Goal: Task Accomplishment & Management: Manage account settings

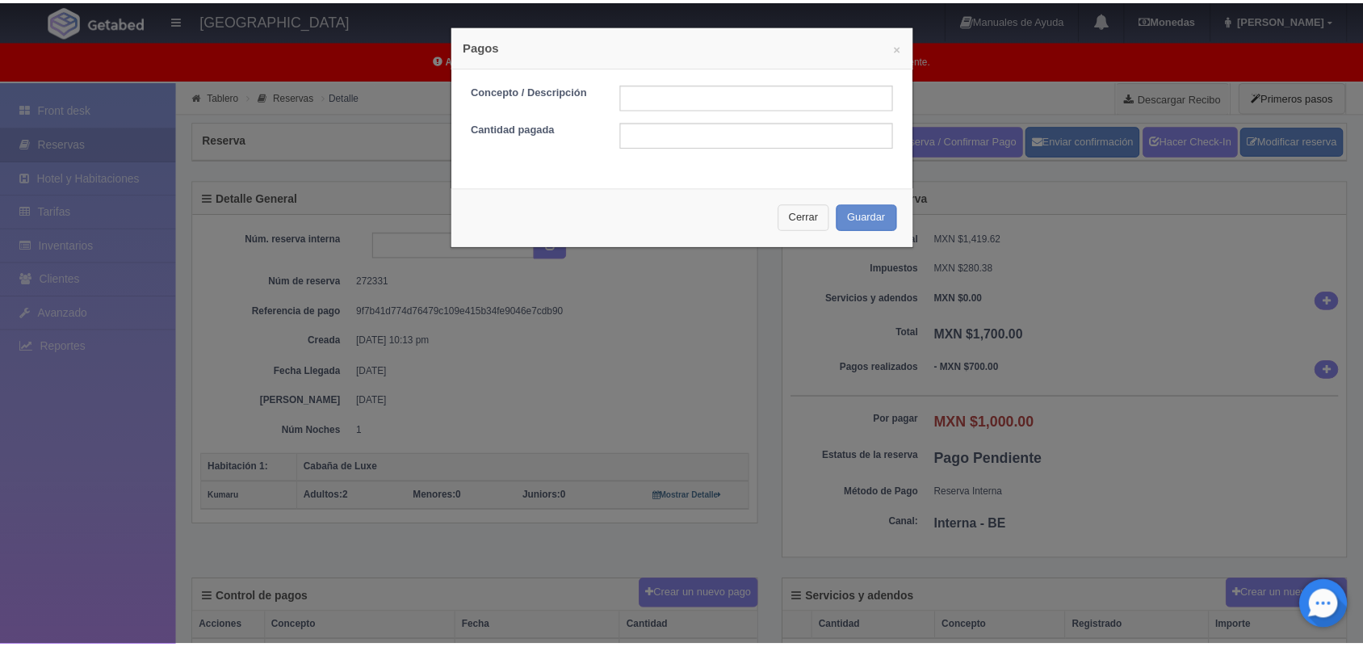
scroll to position [196, 0]
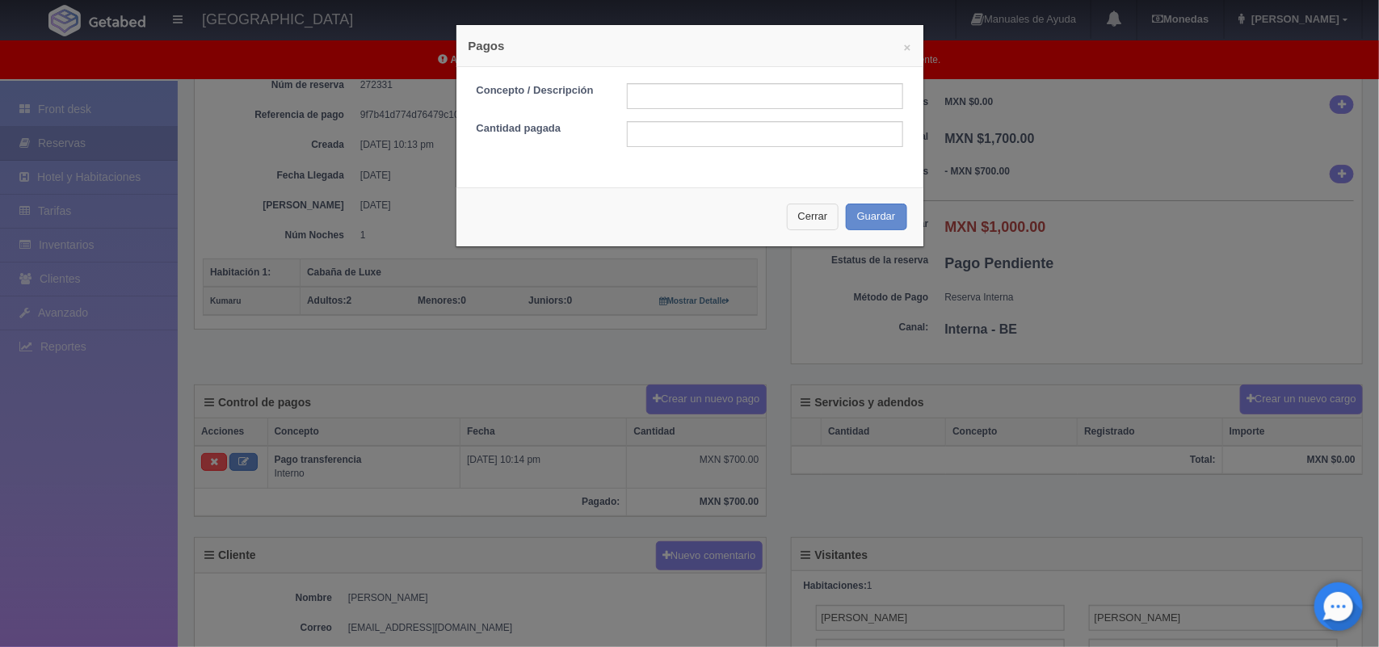
click at [796, 222] on button "Cerrar" at bounding box center [813, 217] width 53 height 27
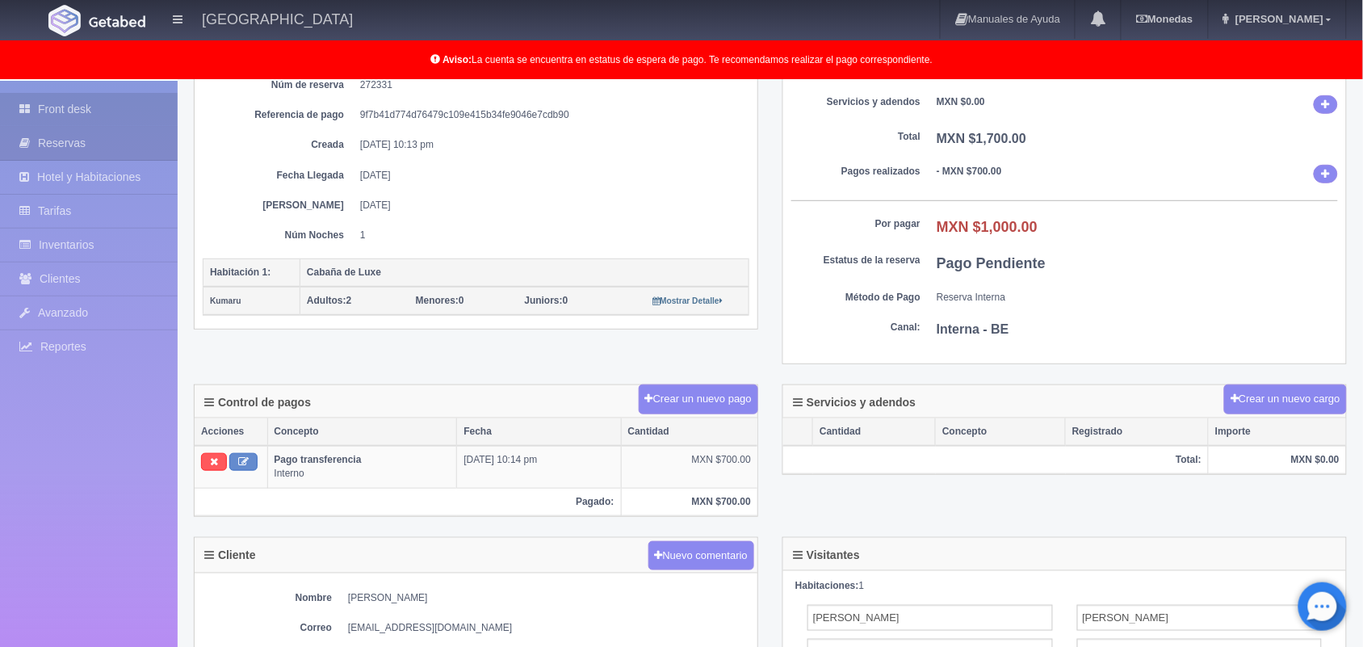
click at [111, 118] on link "Front desk" at bounding box center [89, 109] width 178 height 33
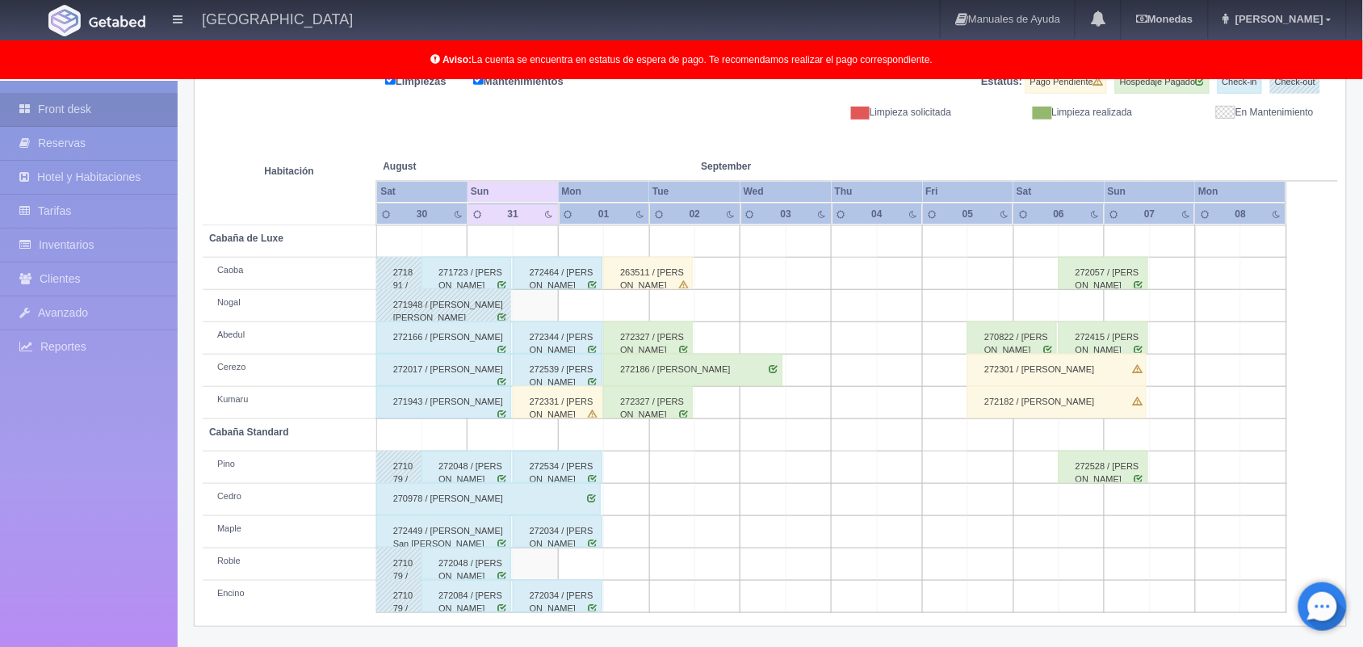
scroll to position [224, 0]
click at [562, 418] on div "272331 / [PERSON_NAME]" at bounding box center [558, 402] width 90 height 32
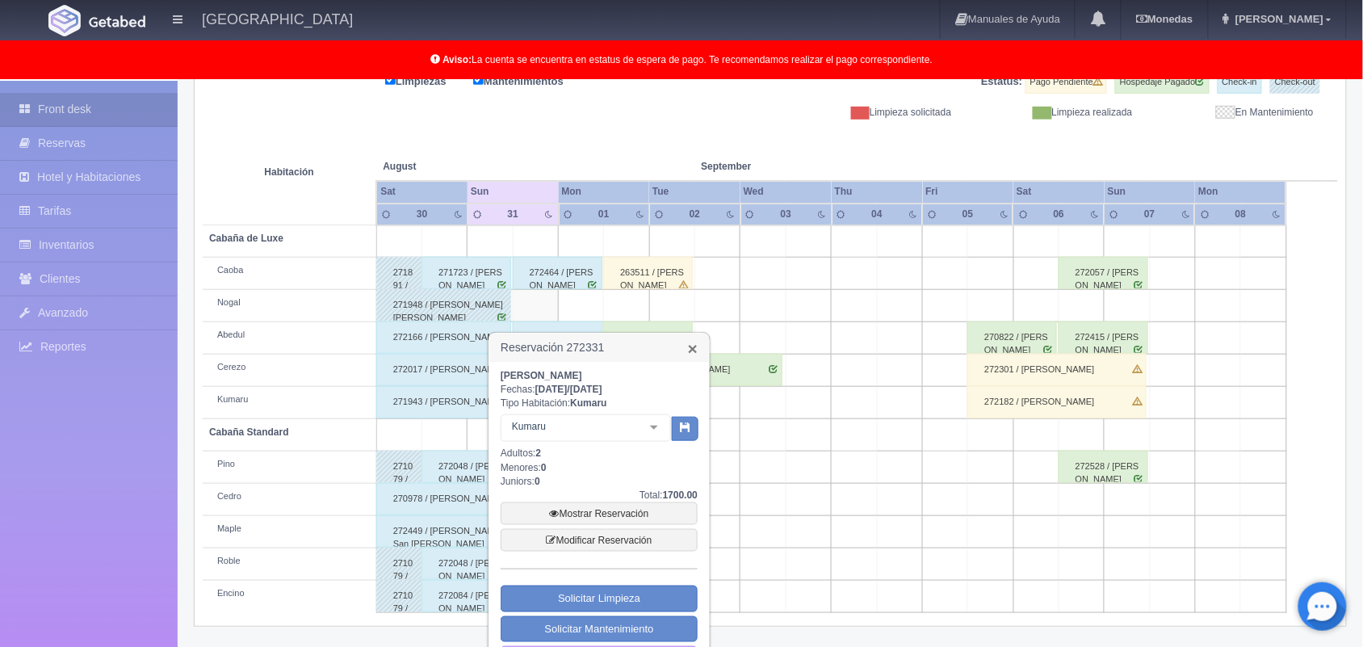
click at [688, 349] on link "×" at bounding box center [693, 348] width 10 height 17
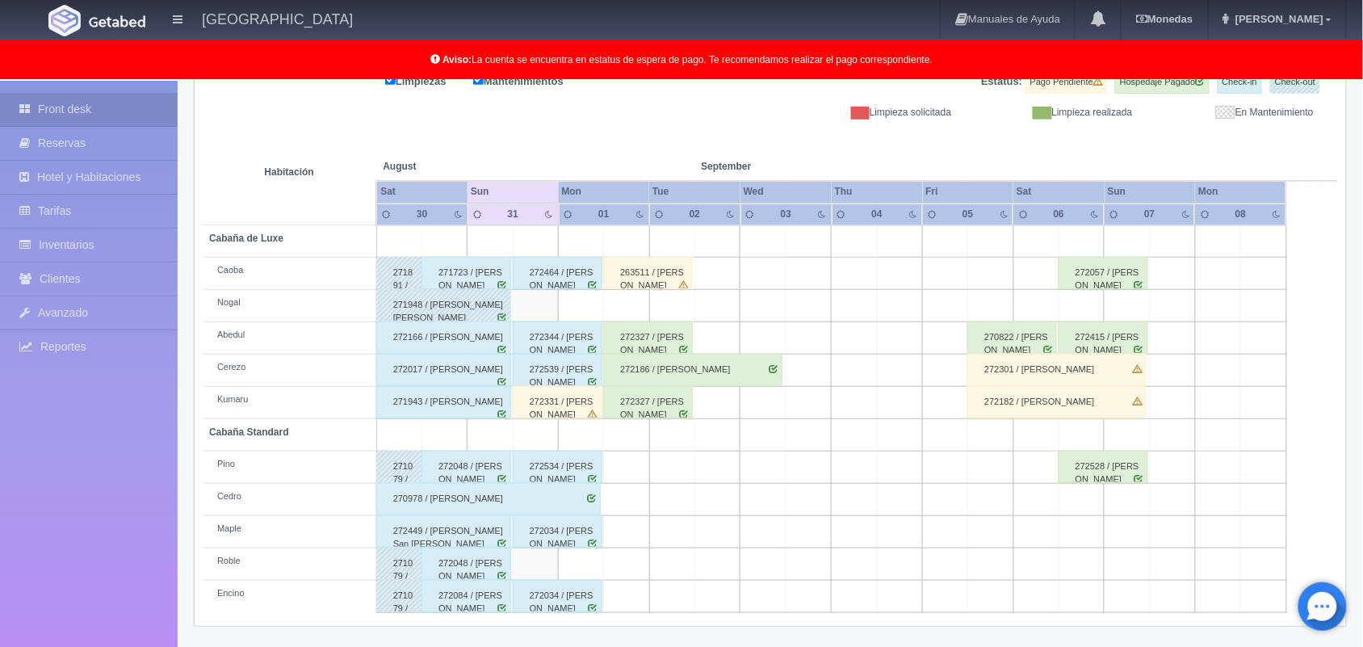
click at [543, 413] on div "272331 / ezequiel gonzales" at bounding box center [558, 402] width 90 height 32
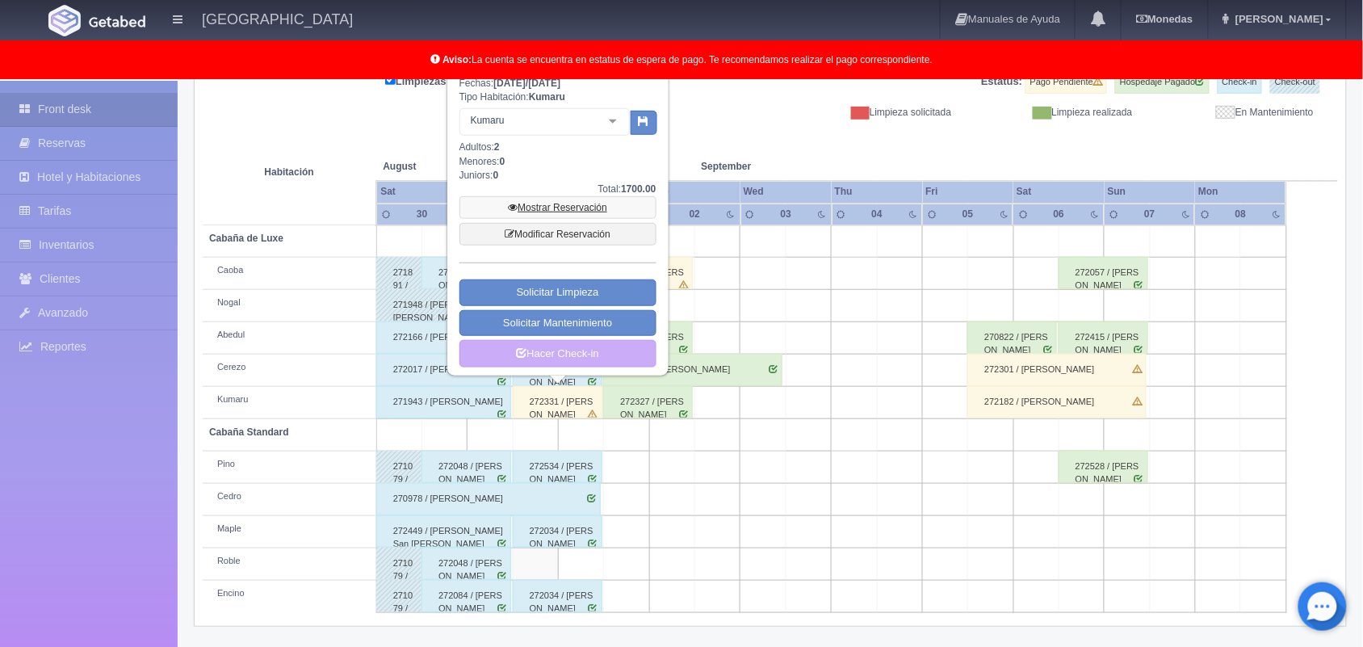
click at [586, 210] on link "Mostrar Reservación" at bounding box center [558, 207] width 197 height 23
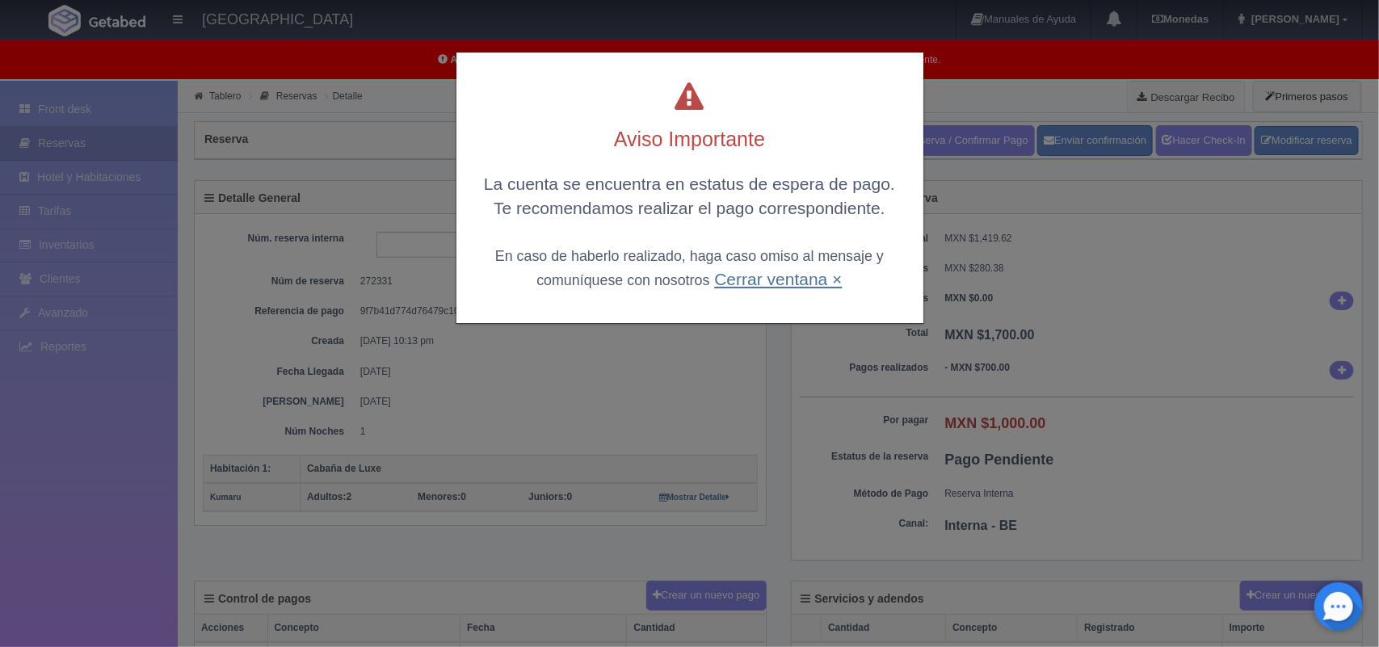
click at [736, 287] on link "Cerrar ventana ×" at bounding box center [778, 279] width 128 height 19
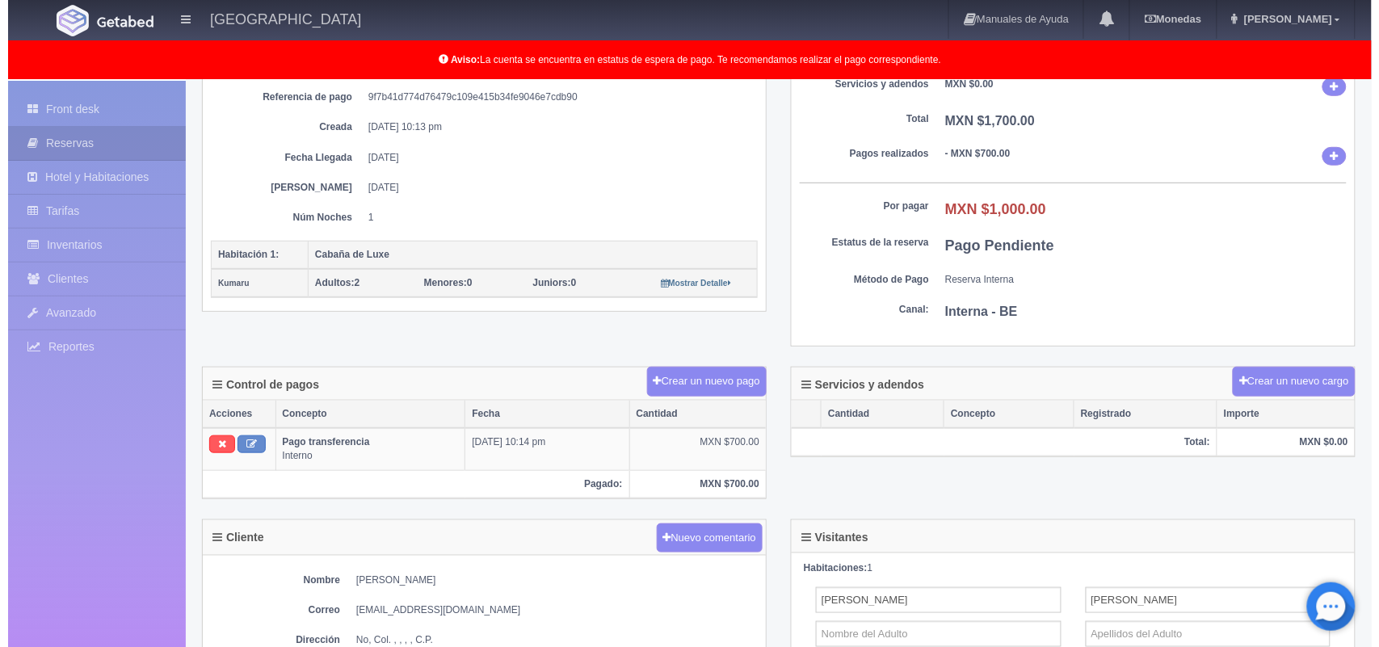
scroll to position [215, 0]
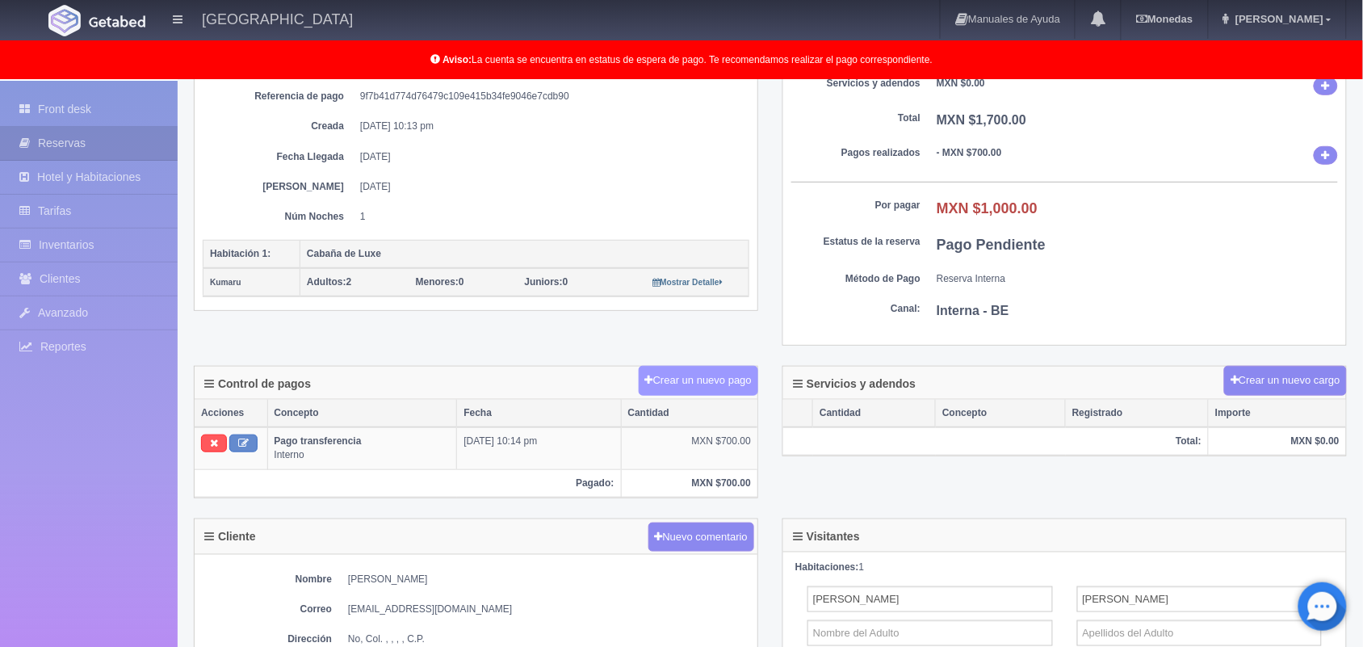
click at [705, 384] on button "Crear un nuevo pago" at bounding box center [699, 381] width 120 height 30
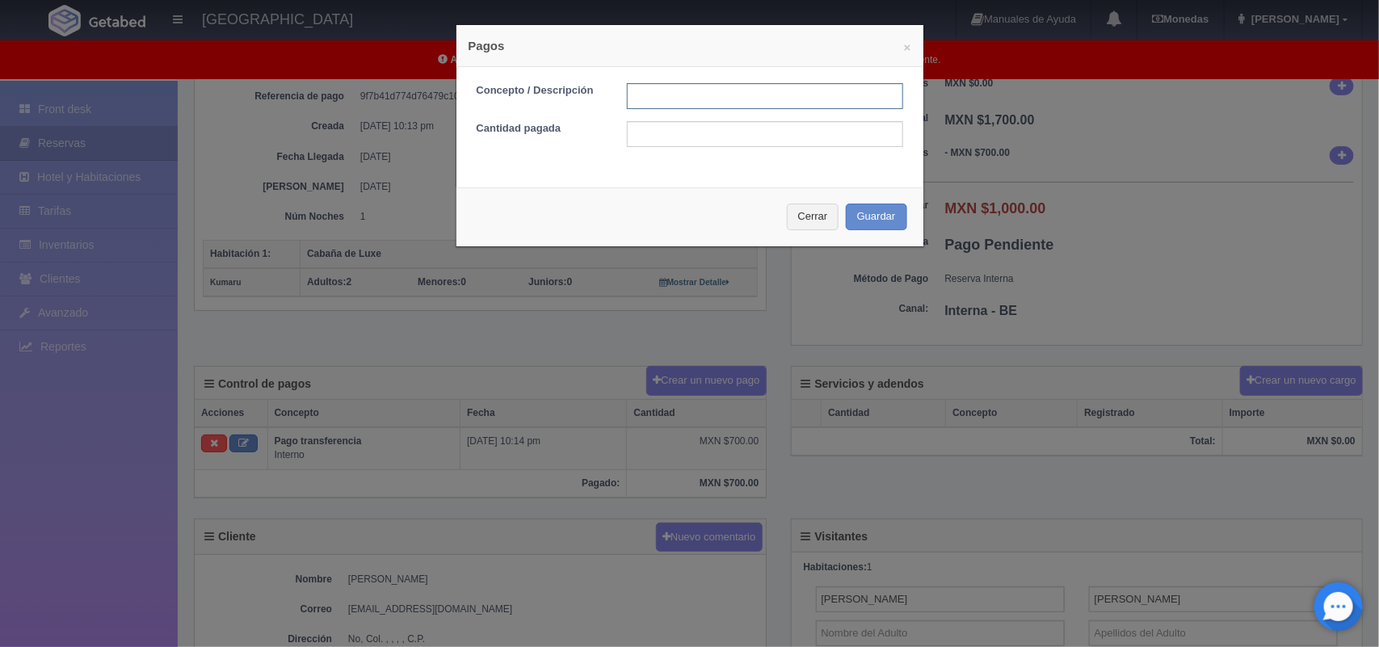
click at [695, 103] on input "text" at bounding box center [765, 96] width 276 height 26
type input "pago efectivo"
click at [687, 146] on input "text" at bounding box center [765, 134] width 276 height 26
type input "1000.00"
click at [781, 180] on div "× Pagos Concepto / Descripción pago efectivo Cantidad pagada 1000.00 Cerrar Gua…" at bounding box center [690, 135] width 468 height 223
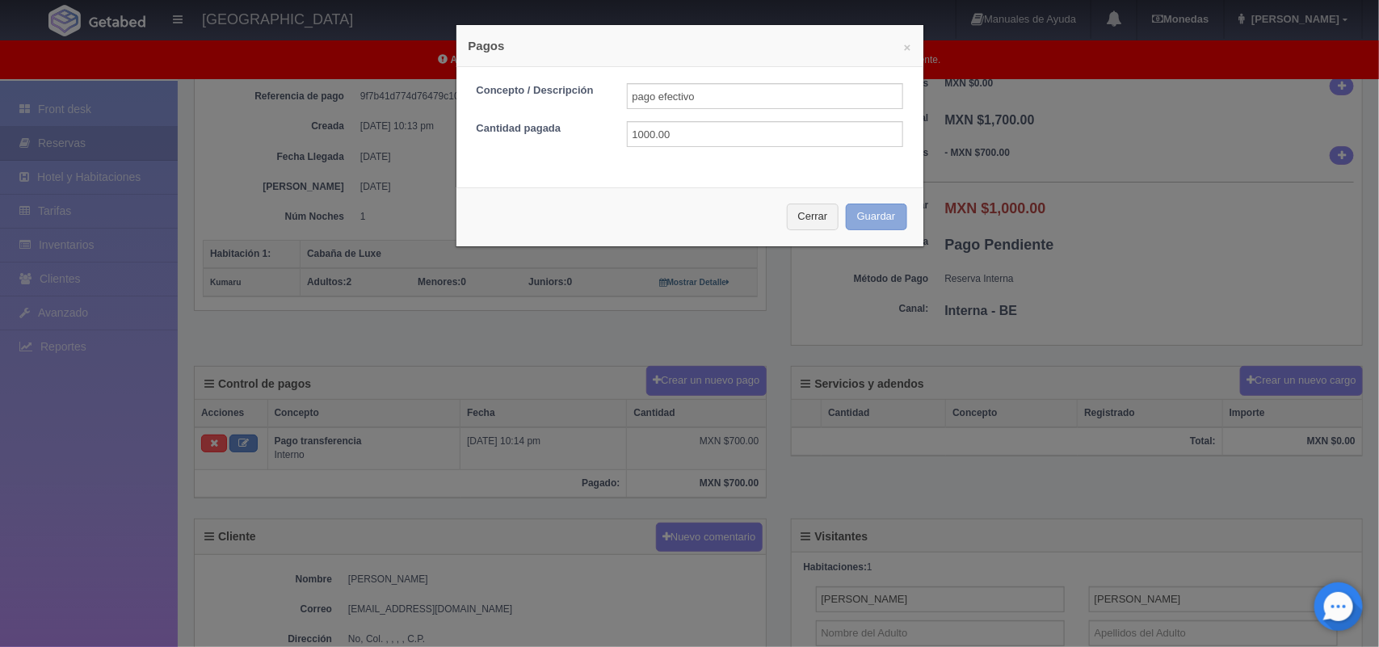
click at [876, 206] on button "Guardar" at bounding box center [876, 217] width 61 height 27
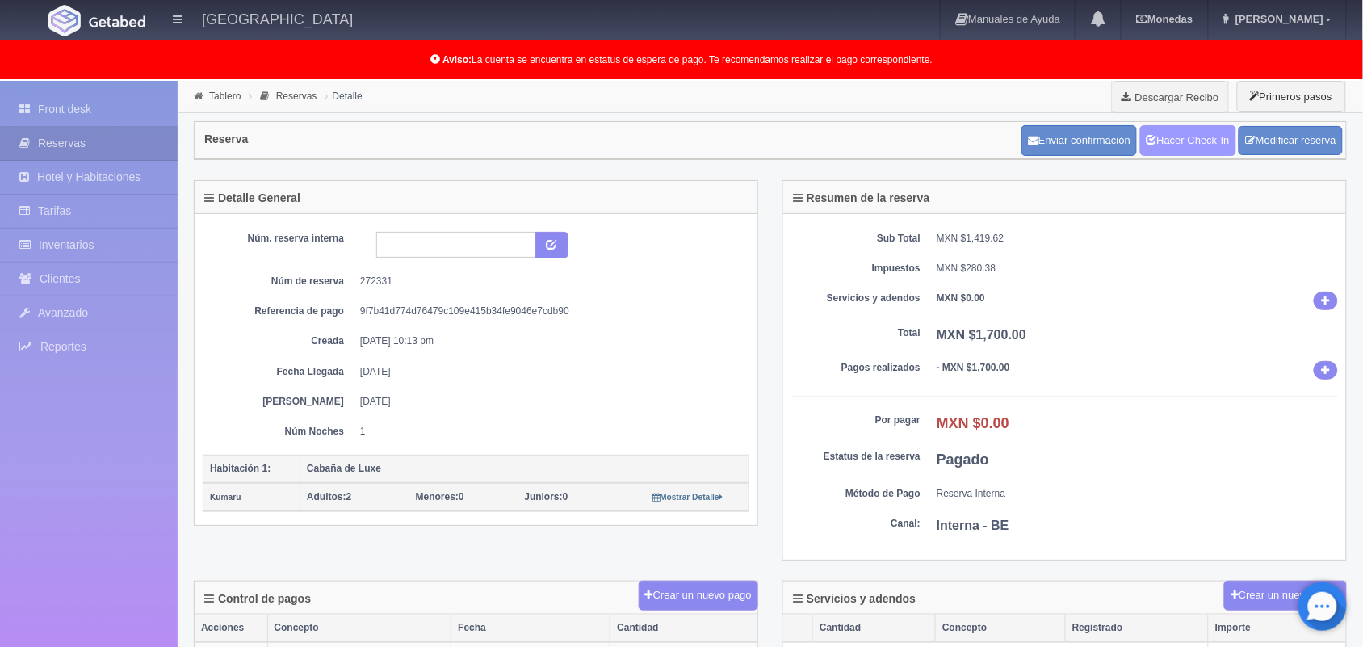
click at [1183, 134] on link "Hacer Check-In" at bounding box center [1188, 140] width 96 height 31
click at [94, 99] on link "Front desk" at bounding box center [89, 109] width 178 height 33
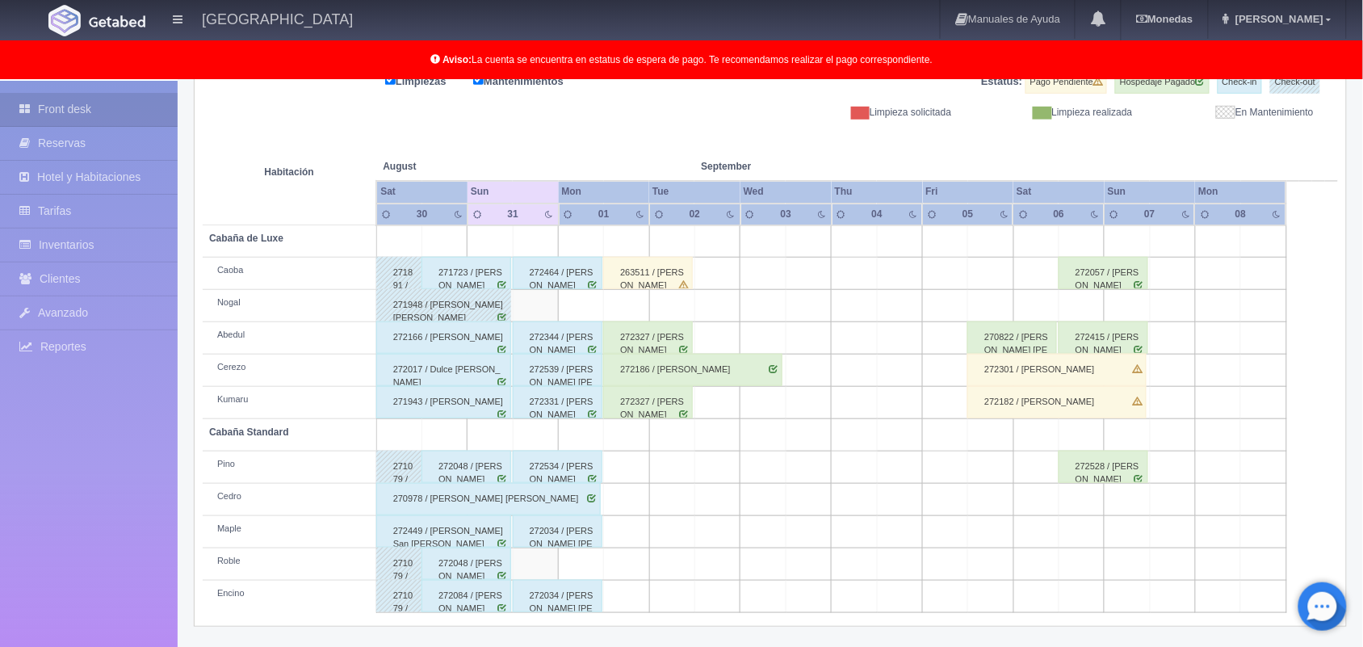
scroll to position [224, 0]
click at [662, 276] on div "263511 / [PERSON_NAME]" at bounding box center [648, 273] width 90 height 32
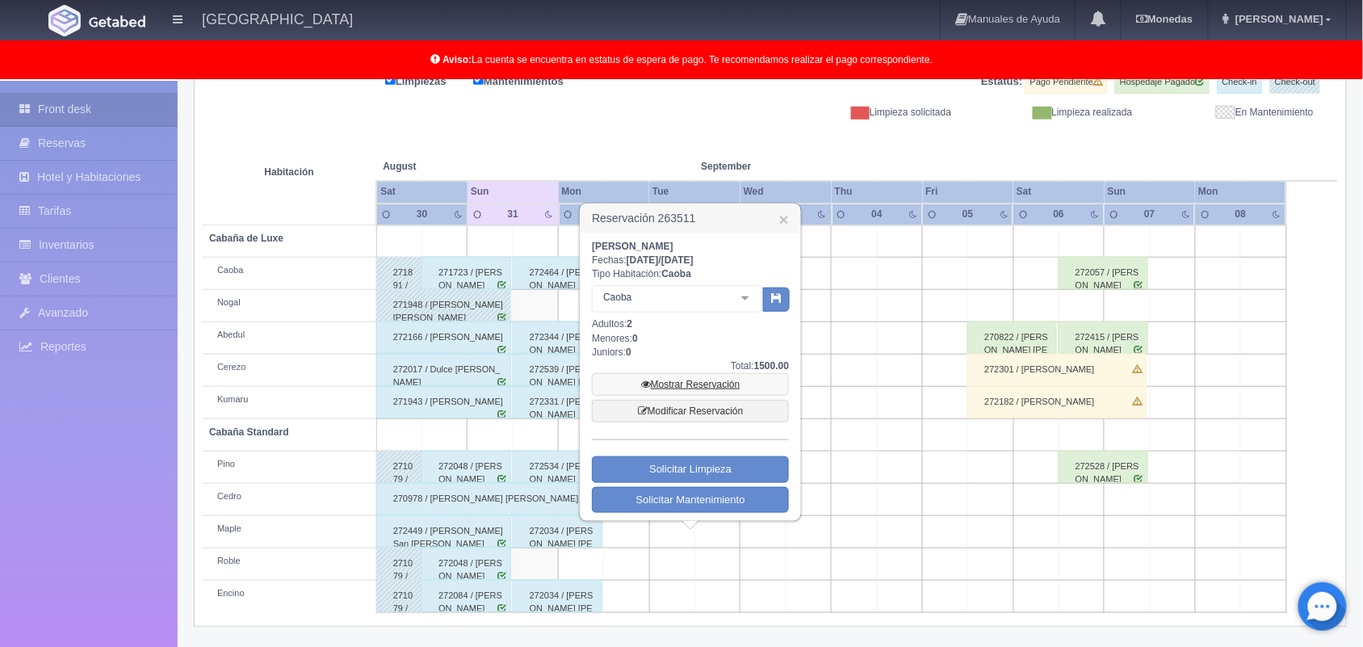
click at [712, 389] on link "Mostrar Reservación" at bounding box center [690, 384] width 197 height 23
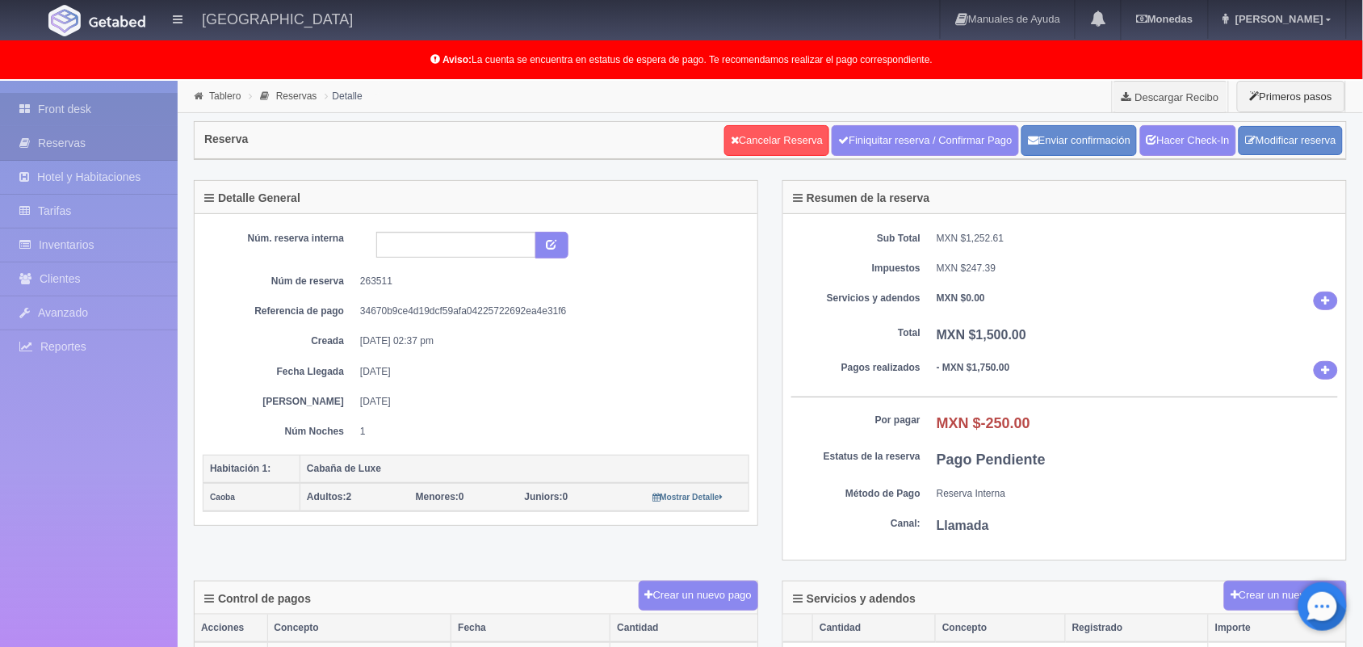
click at [93, 119] on link "Front desk" at bounding box center [89, 109] width 178 height 33
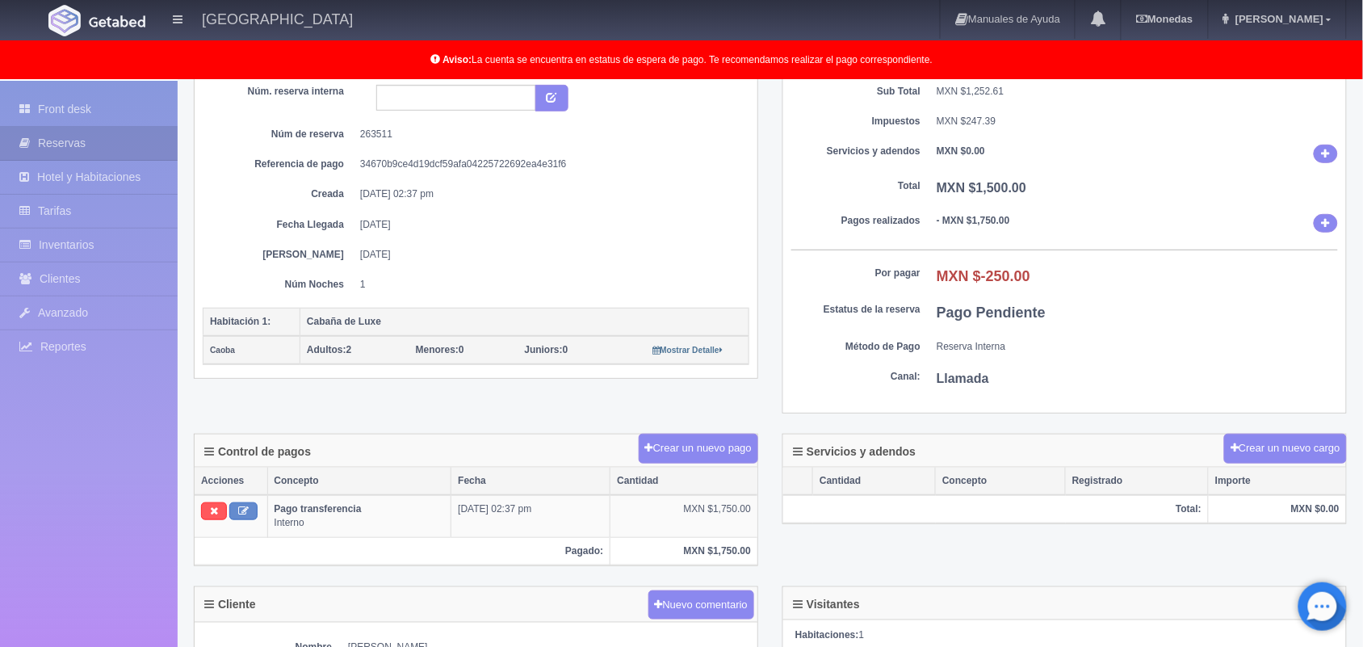
scroll to position [148, 0]
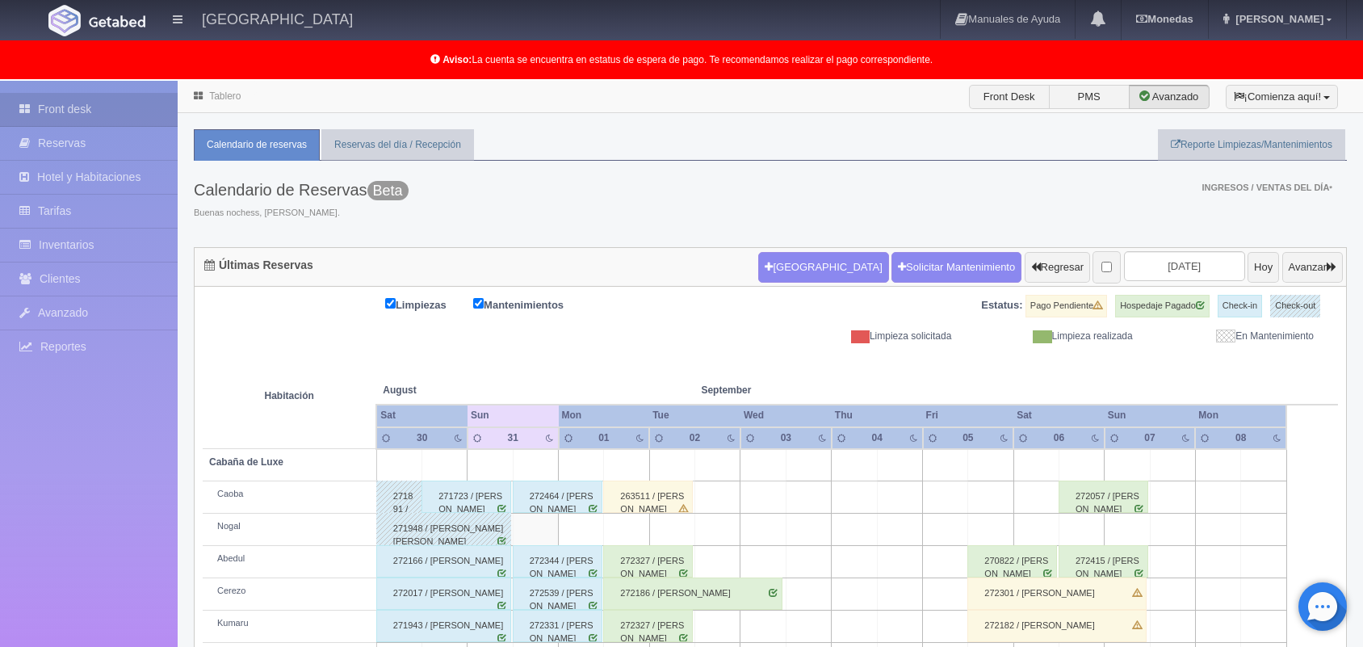
scroll to position [206, 0]
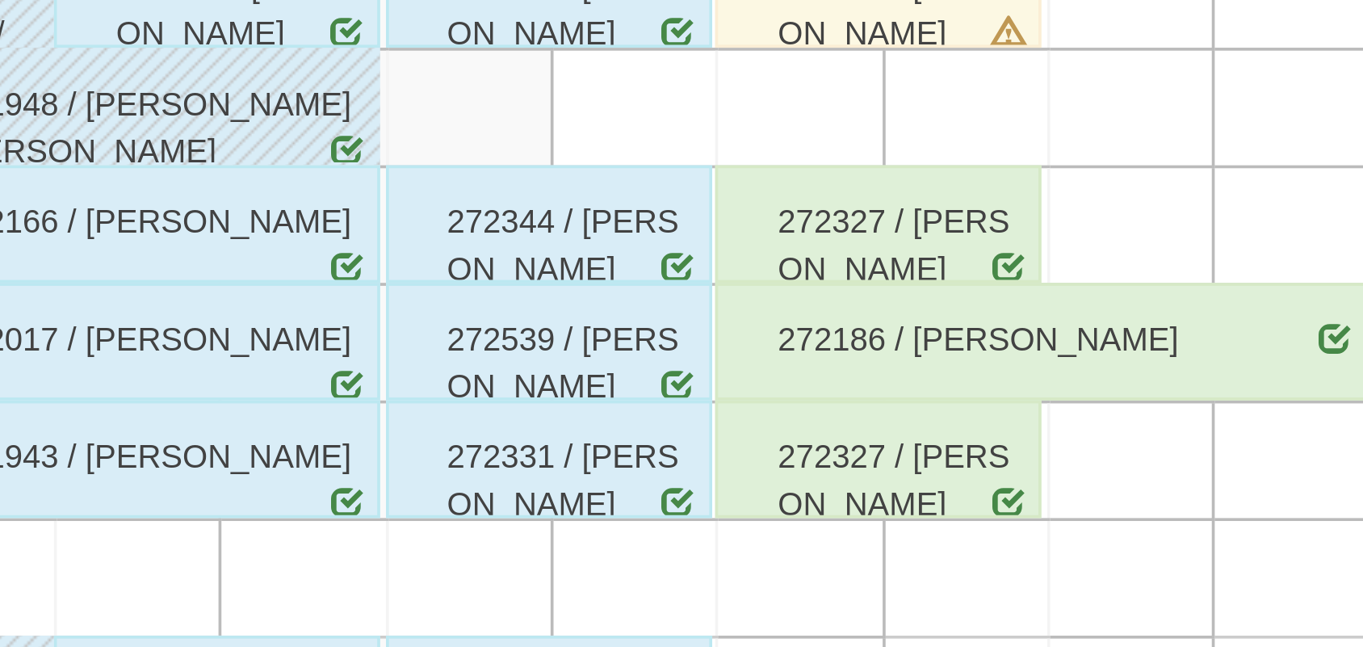
click at [652, 370] on div "272327 / [PERSON_NAME]" at bounding box center [648, 355] width 90 height 32
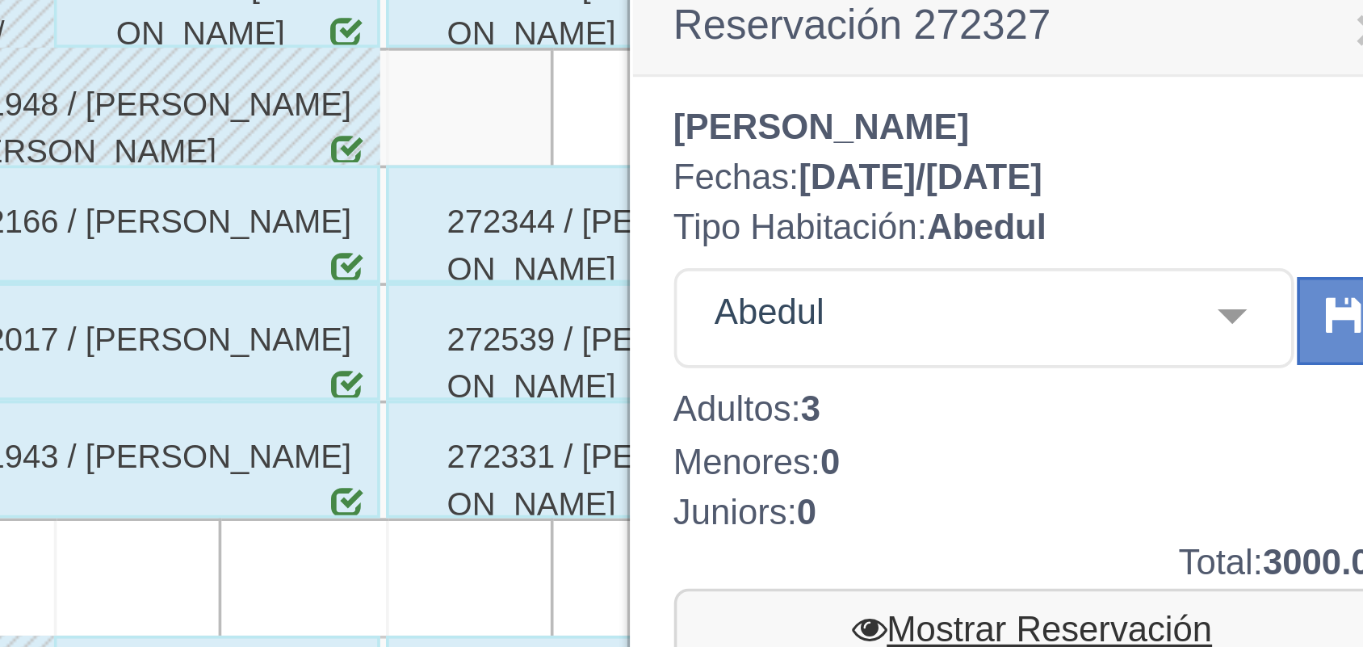
click at [665, 470] on link "Mostrar Reservación" at bounding box center [690, 467] width 197 height 23
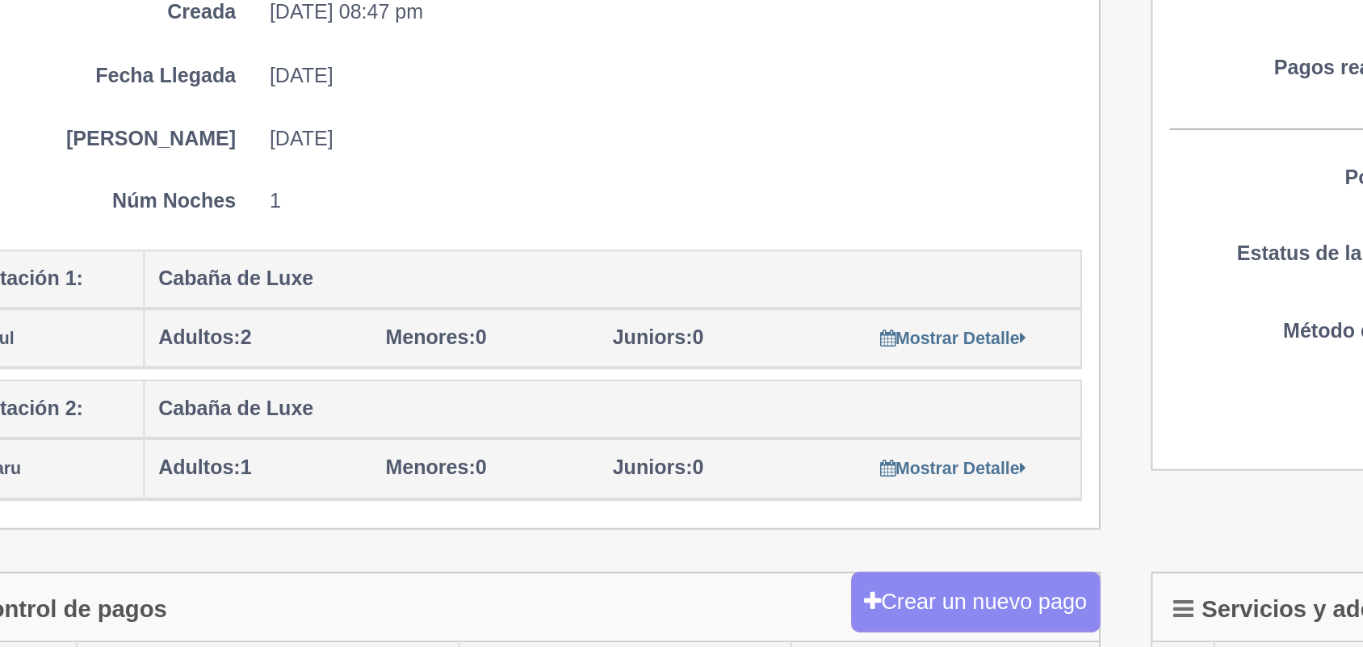
click at [350, 491] on div "Adultos: 2" at bounding box center [361, 497] width 109 height 14
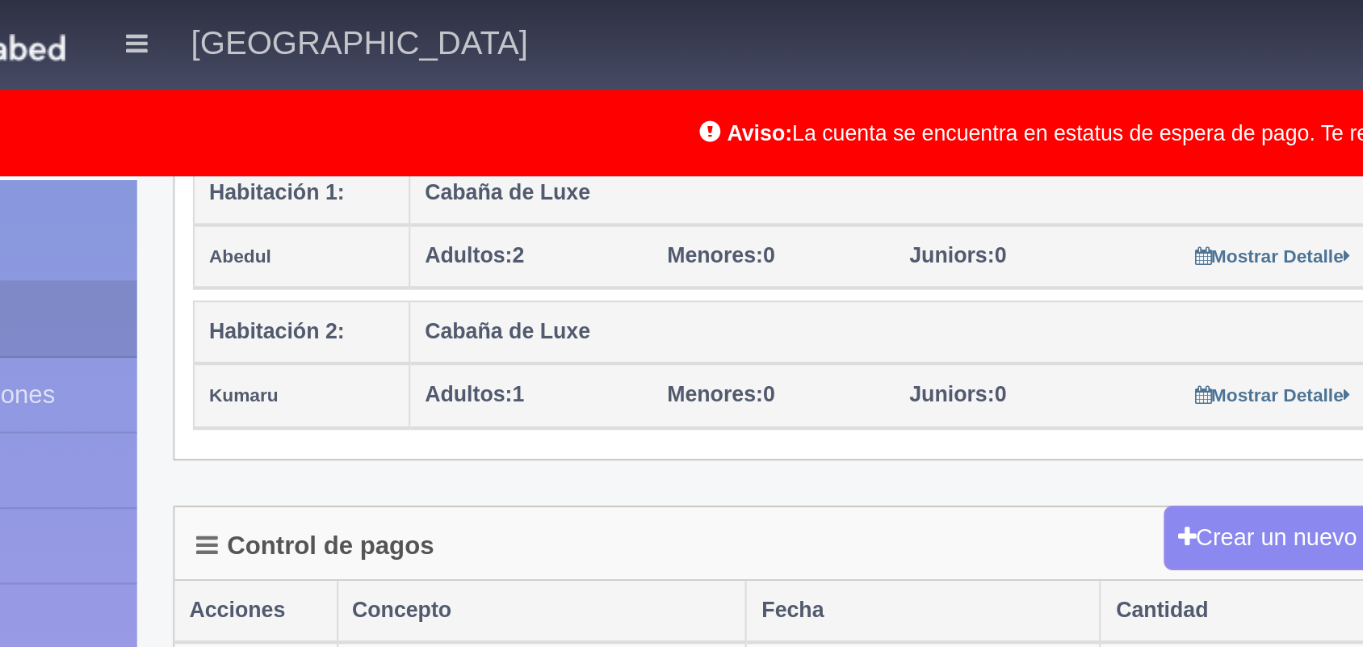
scroll to position [377, 0]
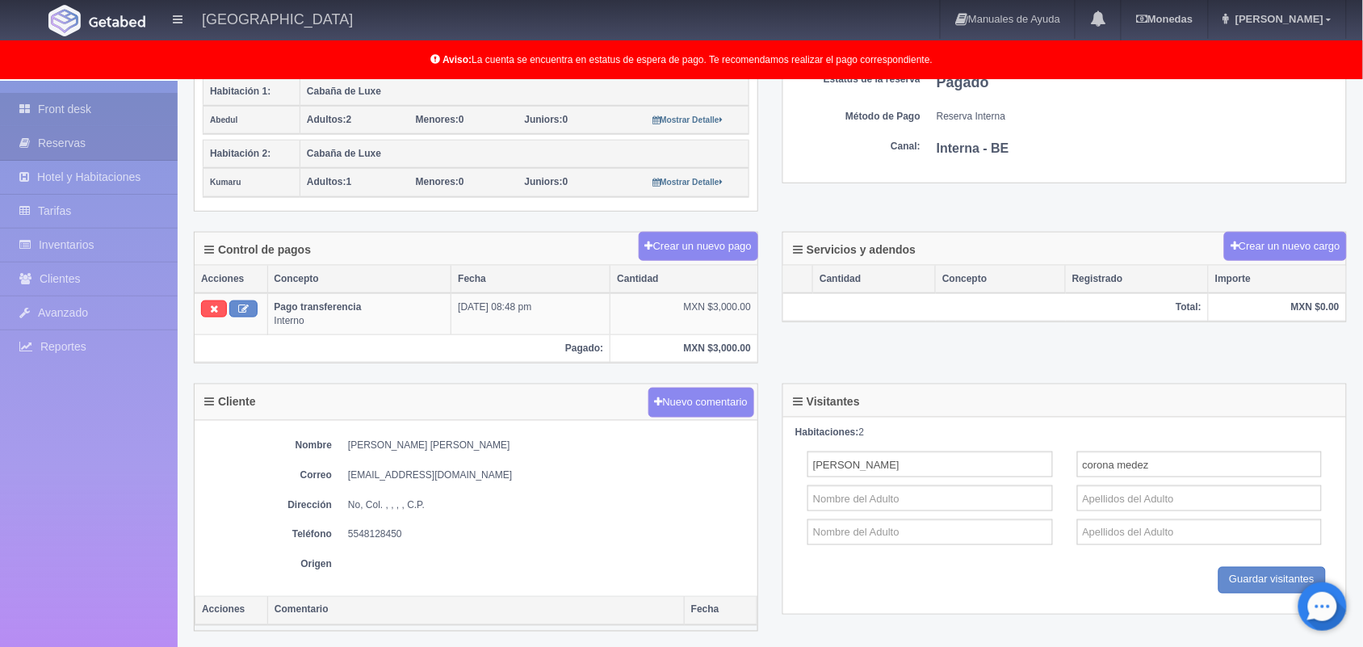
click at [82, 119] on link "Front desk" at bounding box center [89, 109] width 178 height 33
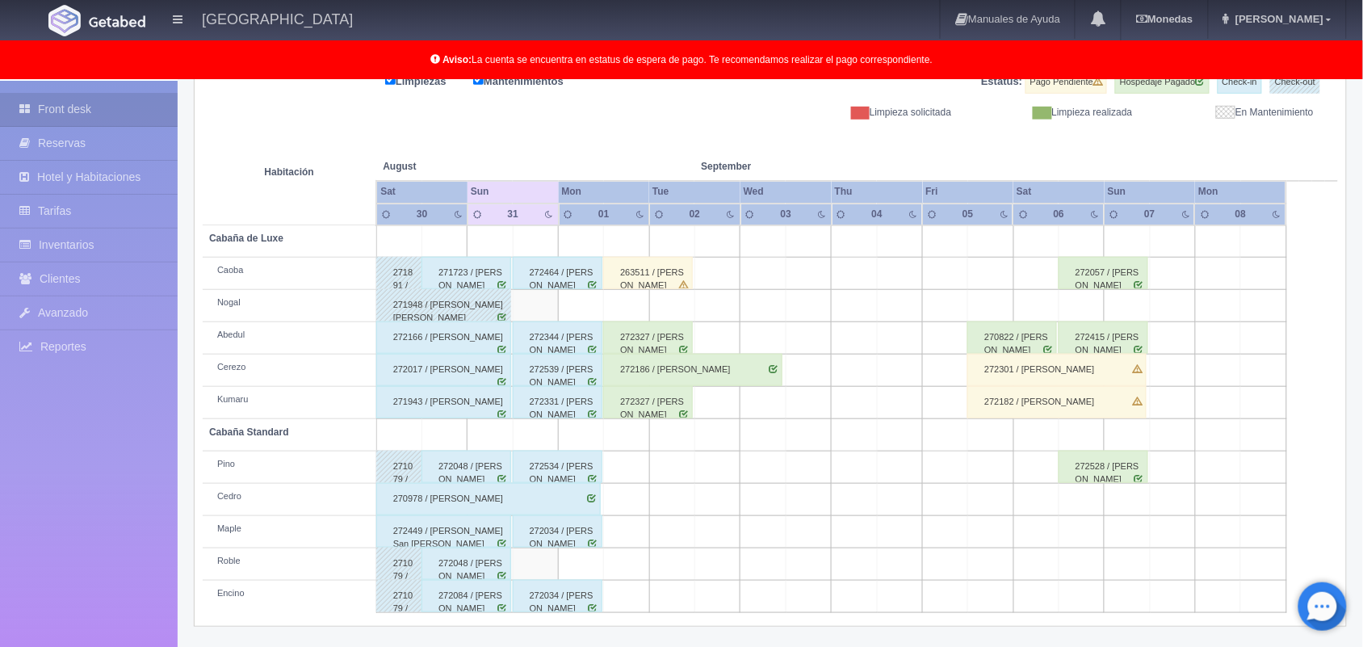
scroll to position [224, 0]
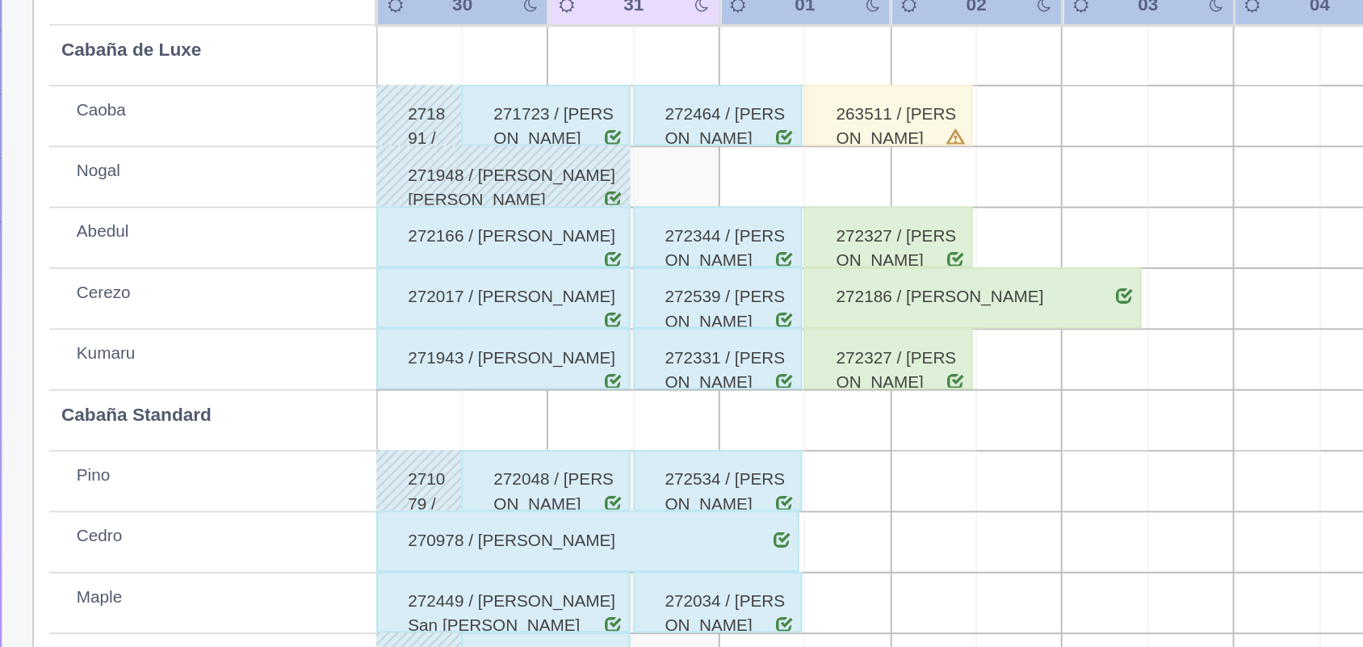
click at [521, 308] on td at bounding box center [535, 306] width 45 height 32
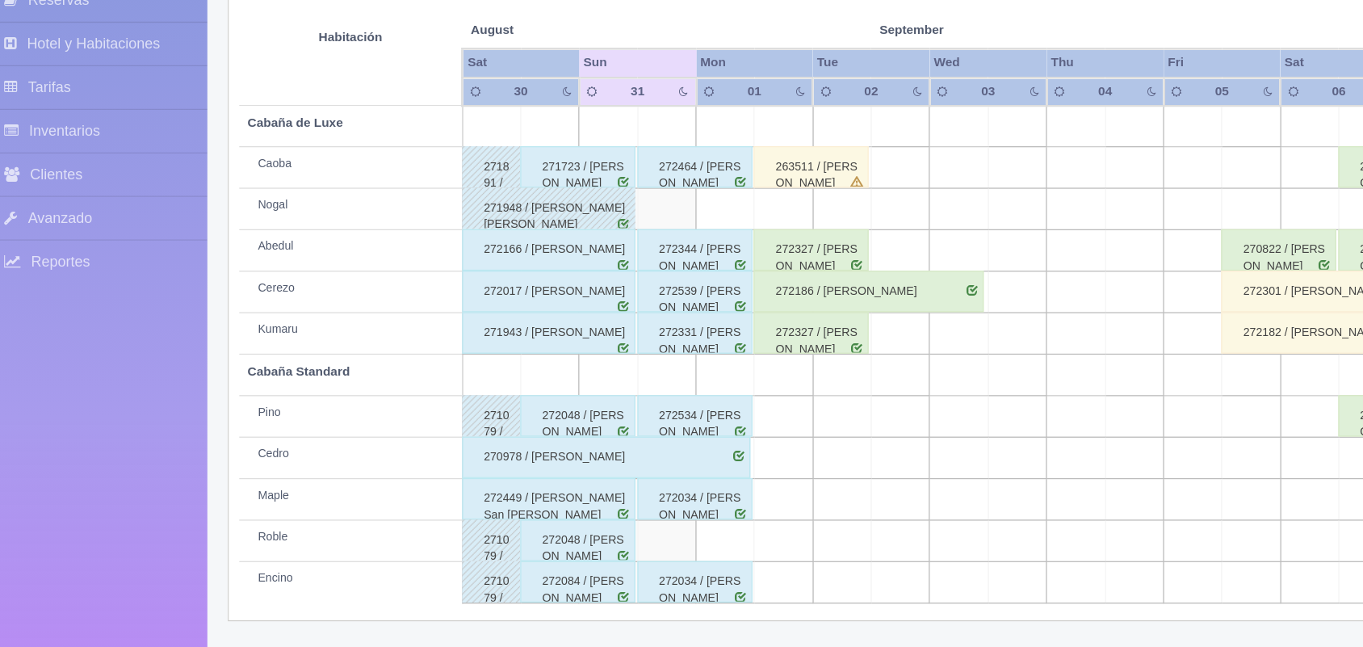
scroll to position [225, 0]
